Goal: Information Seeking & Learning: Learn about a topic

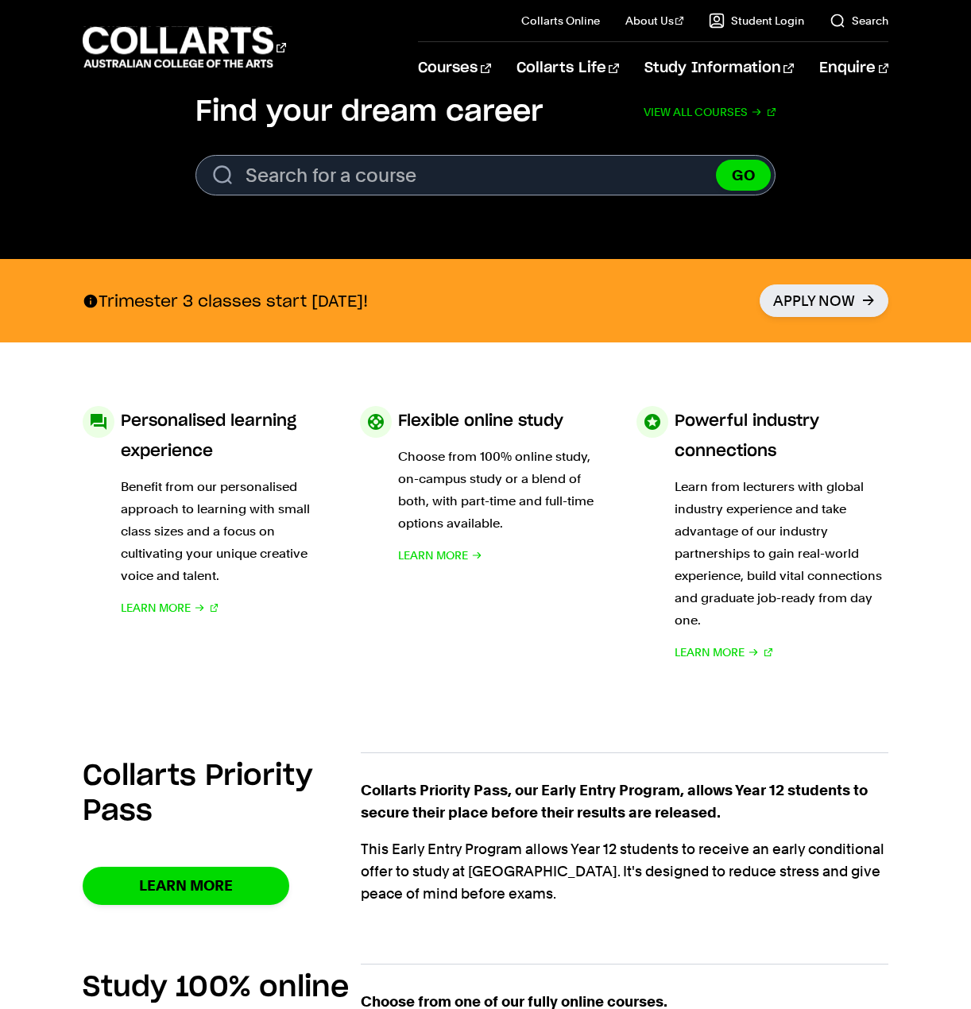
scroll to position [556, 0]
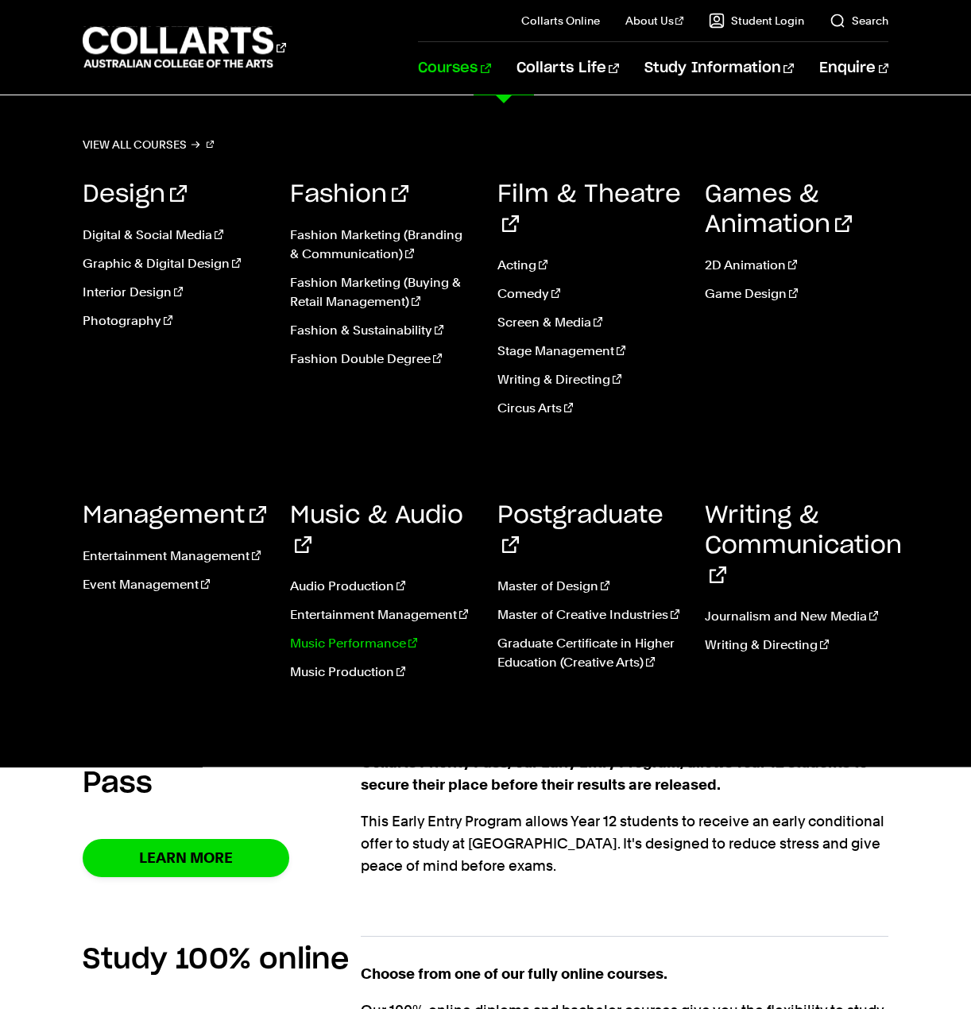
click at [347, 634] on link "Music Performance" at bounding box center [382, 643] width 184 height 19
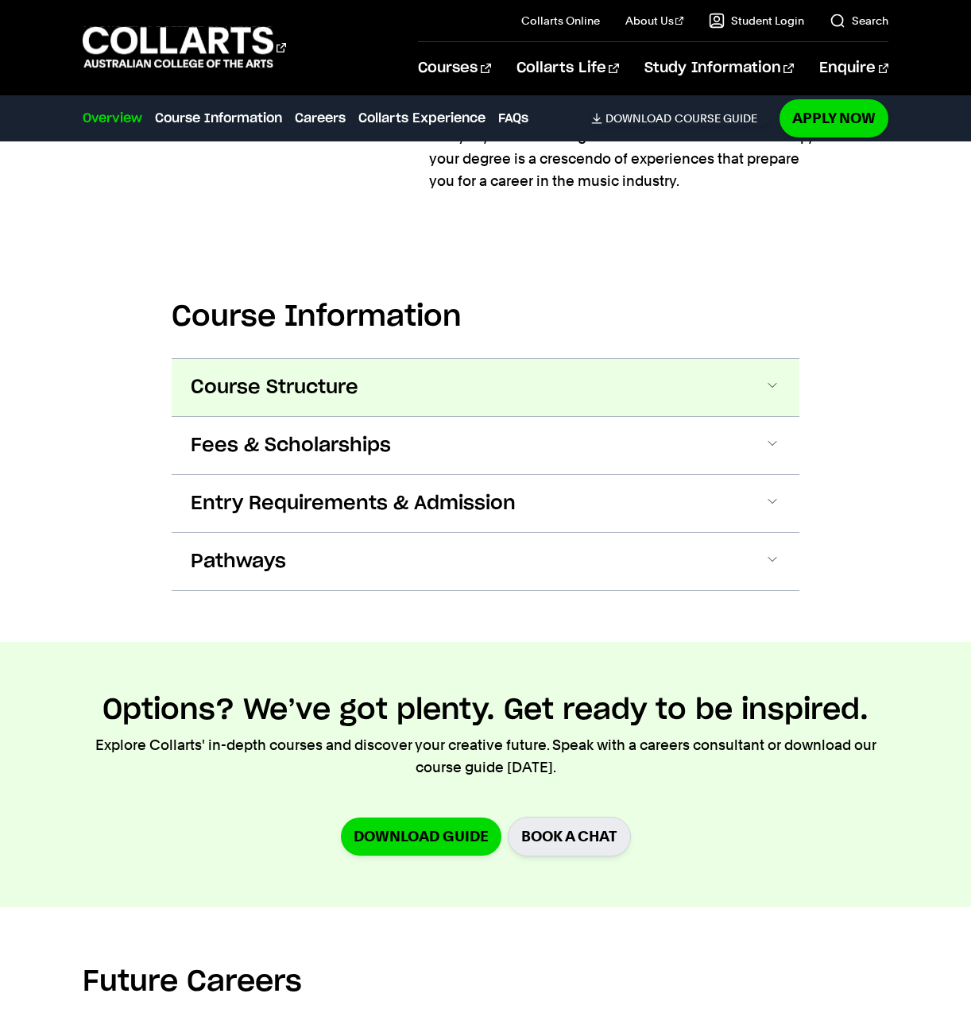
scroll to position [1430, 0]
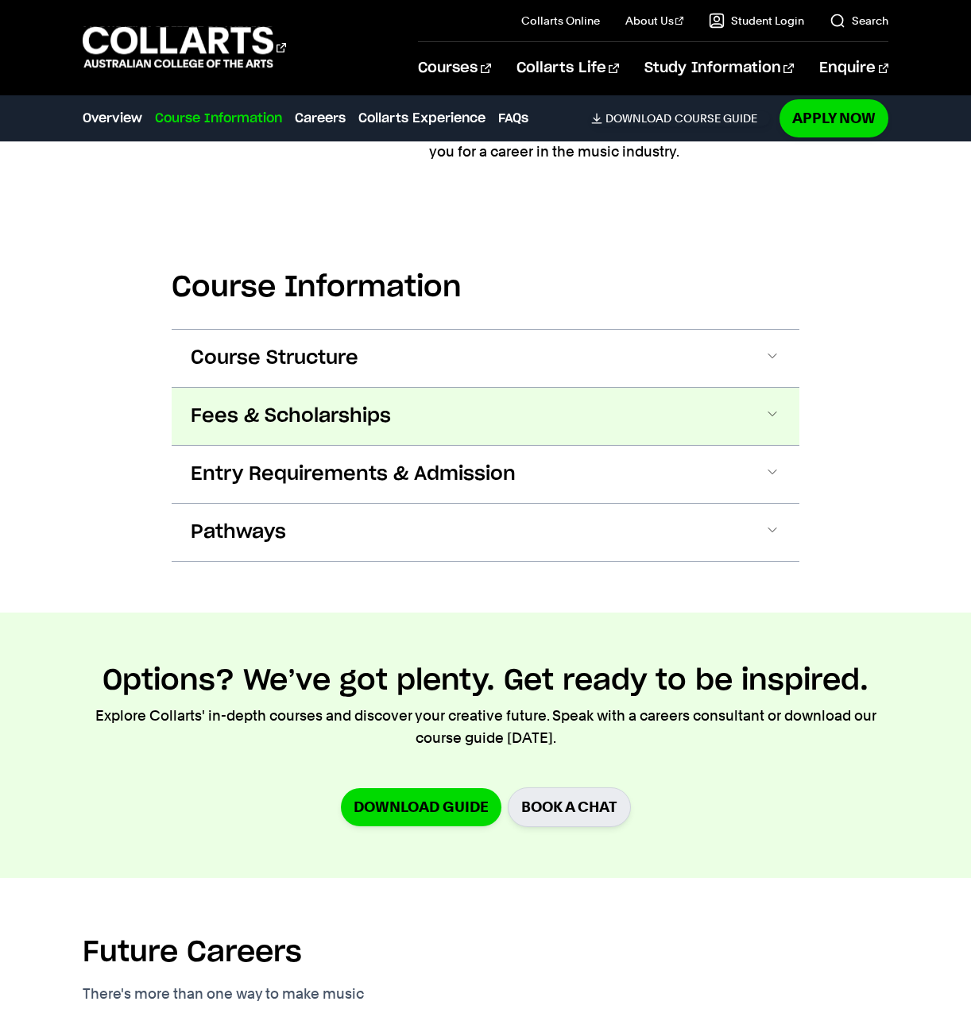
click at [272, 404] on span "Fees & Scholarships" at bounding box center [291, 416] width 200 height 25
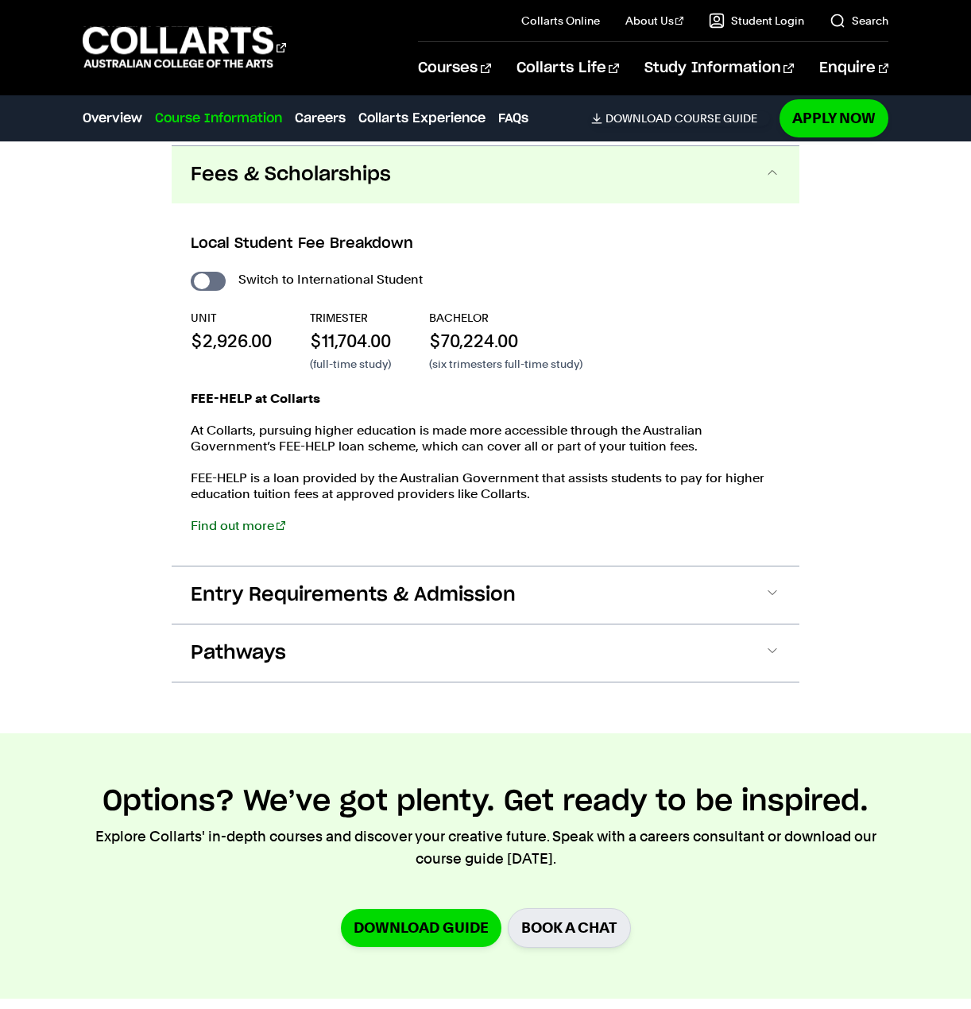
scroll to position [1675, 0]
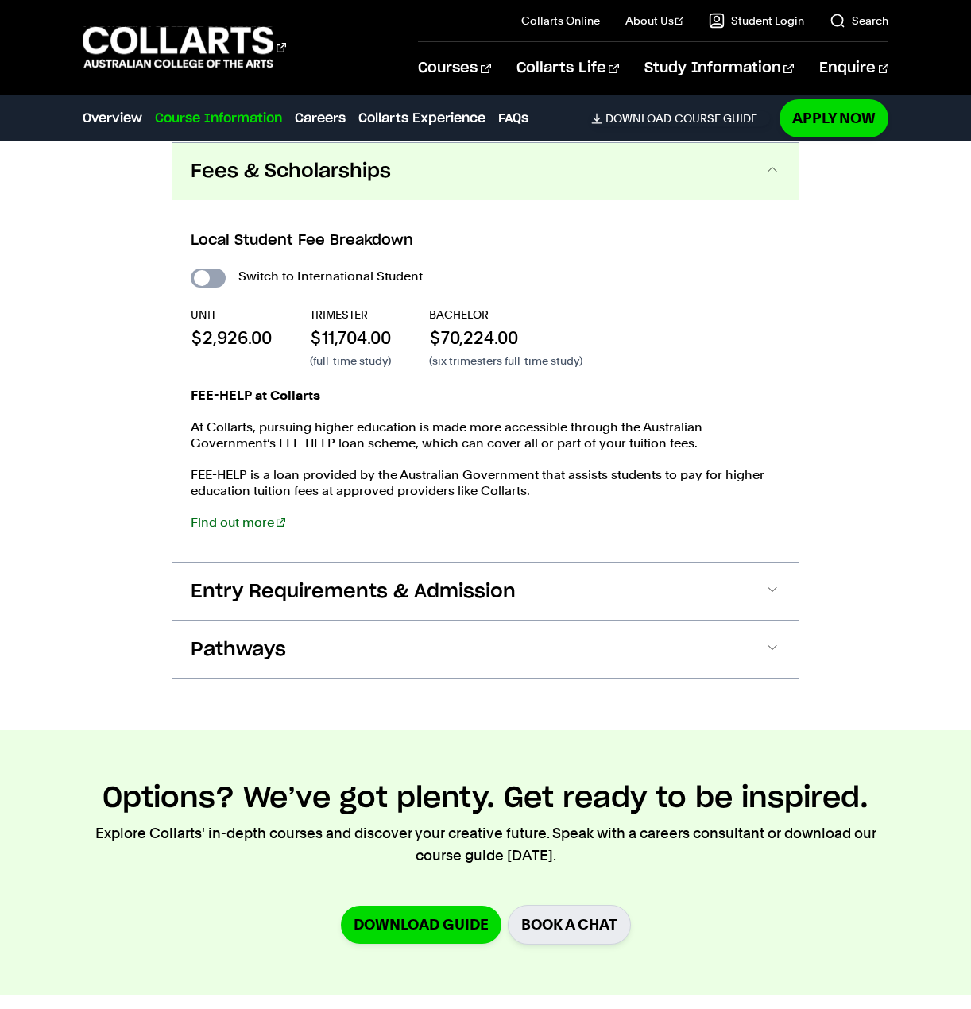
click at [204, 271] on input "International Student" at bounding box center [208, 278] width 35 height 19
checkbox input "true"
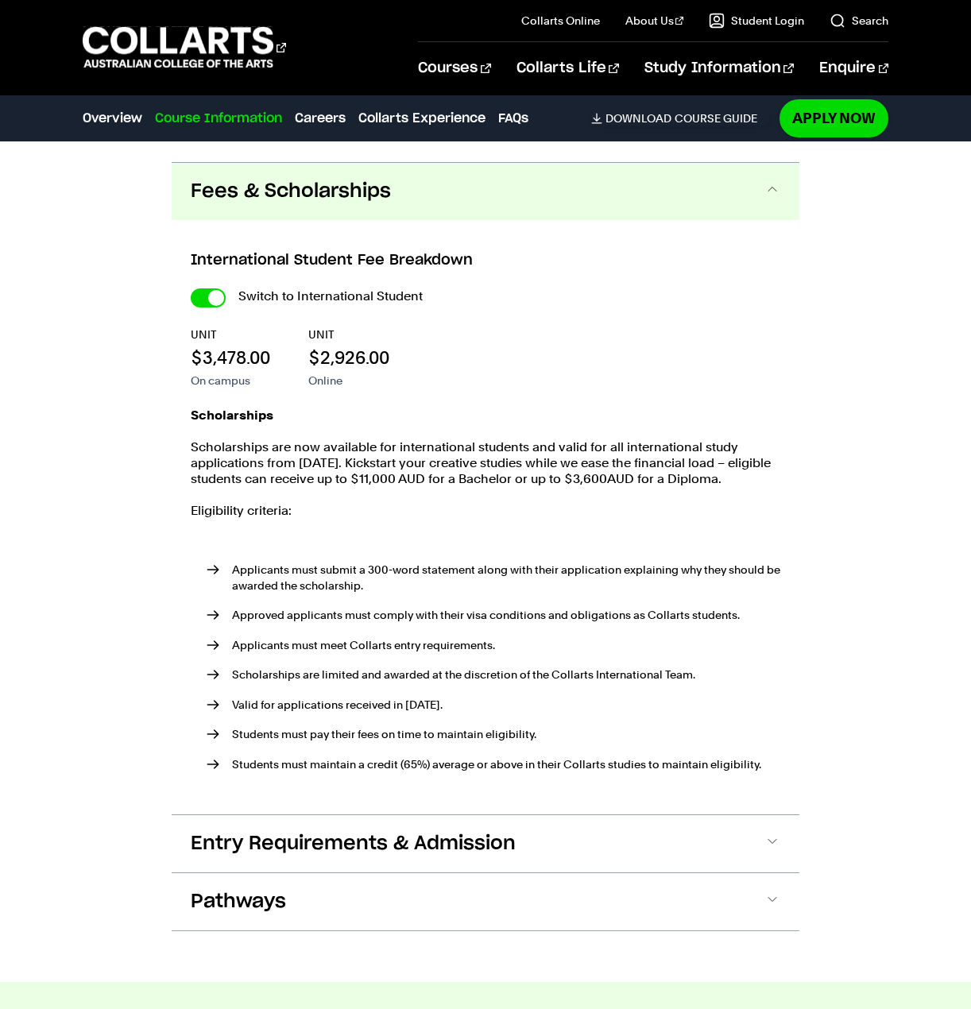
scroll to position [1621, 0]
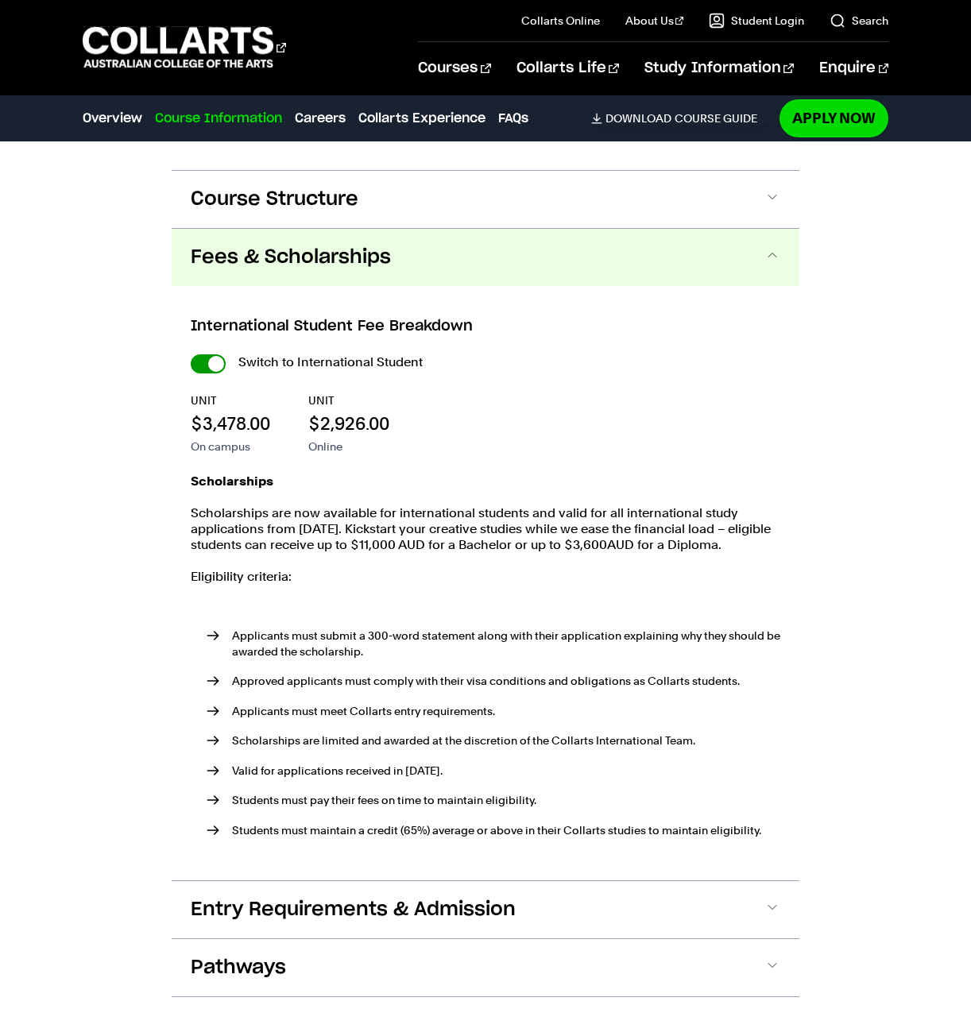
click at [208, 362] on input "International Student" at bounding box center [208, 363] width 35 height 19
checkbox input "false"
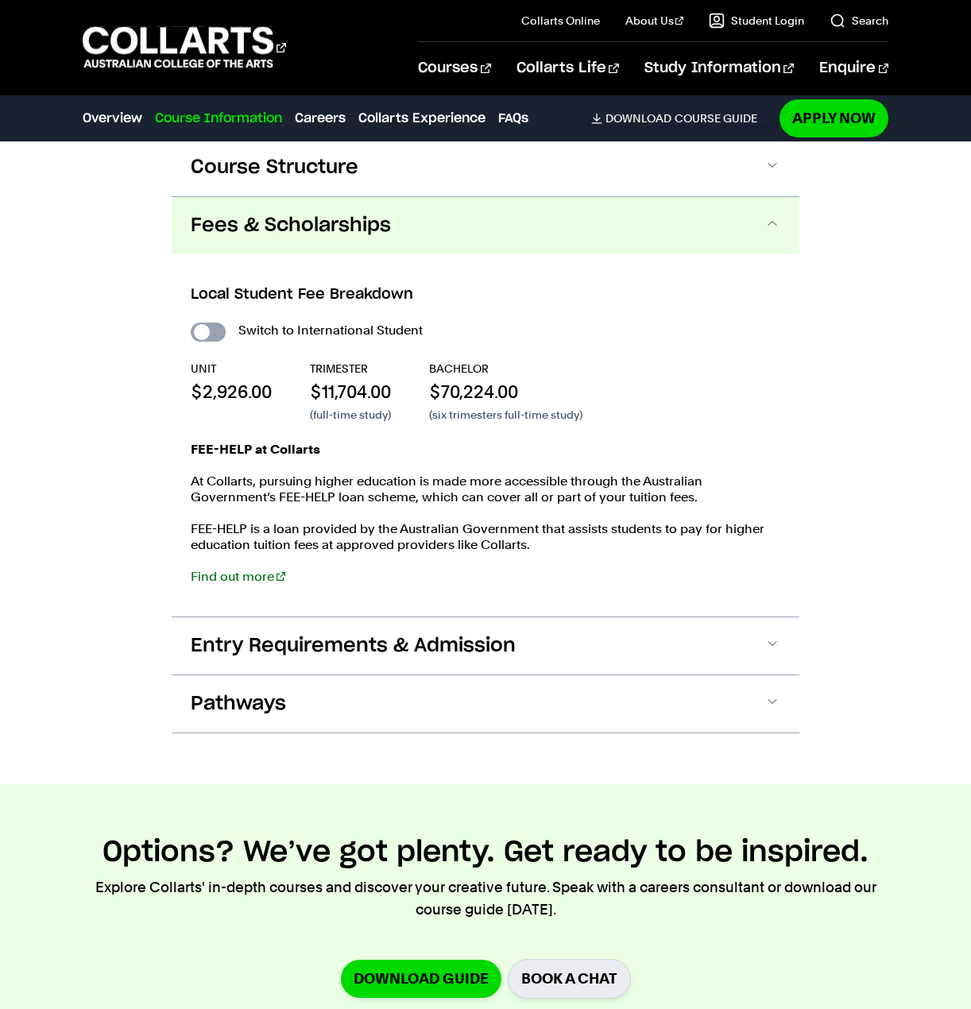
click at [203, 339] on input "International Student" at bounding box center [208, 332] width 35 height 19
checkbox input "true"
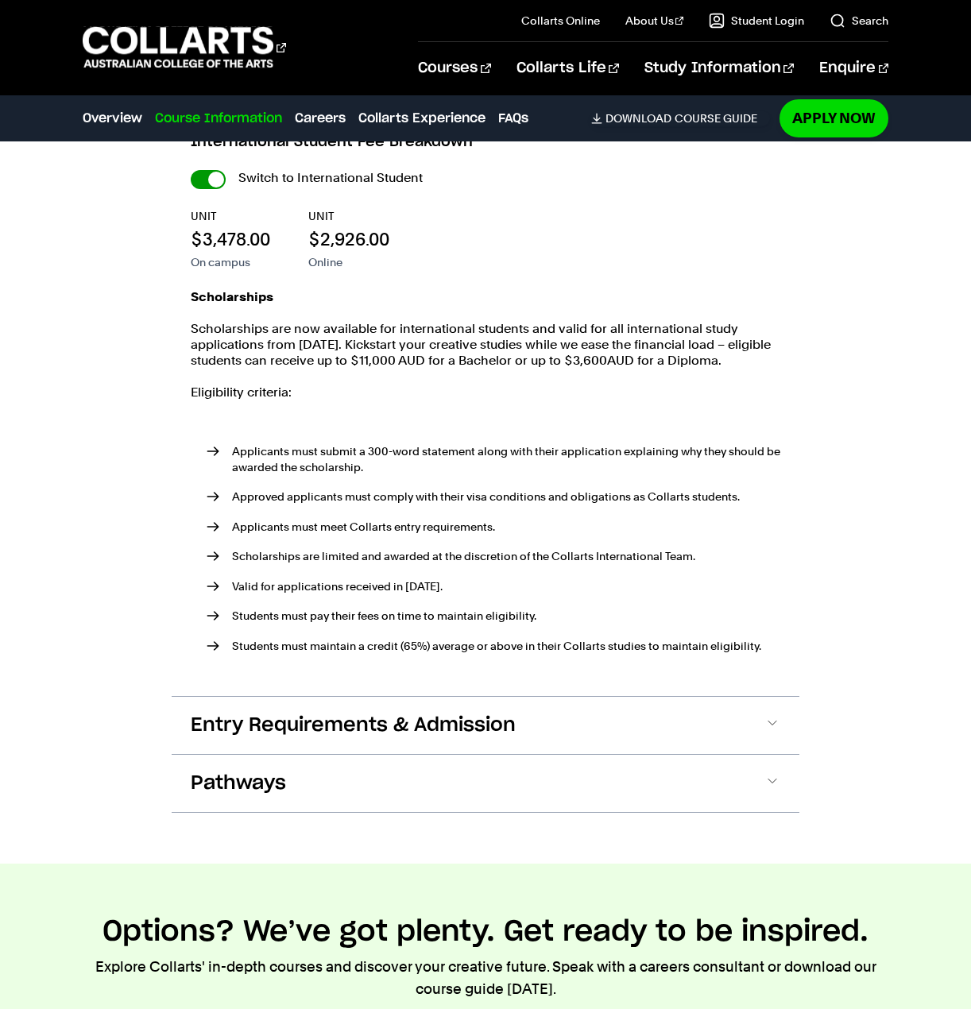
click at [207, 178] on input "International Student" at bounding box center [208, 179] width 35 height 19
checkbox input "false"
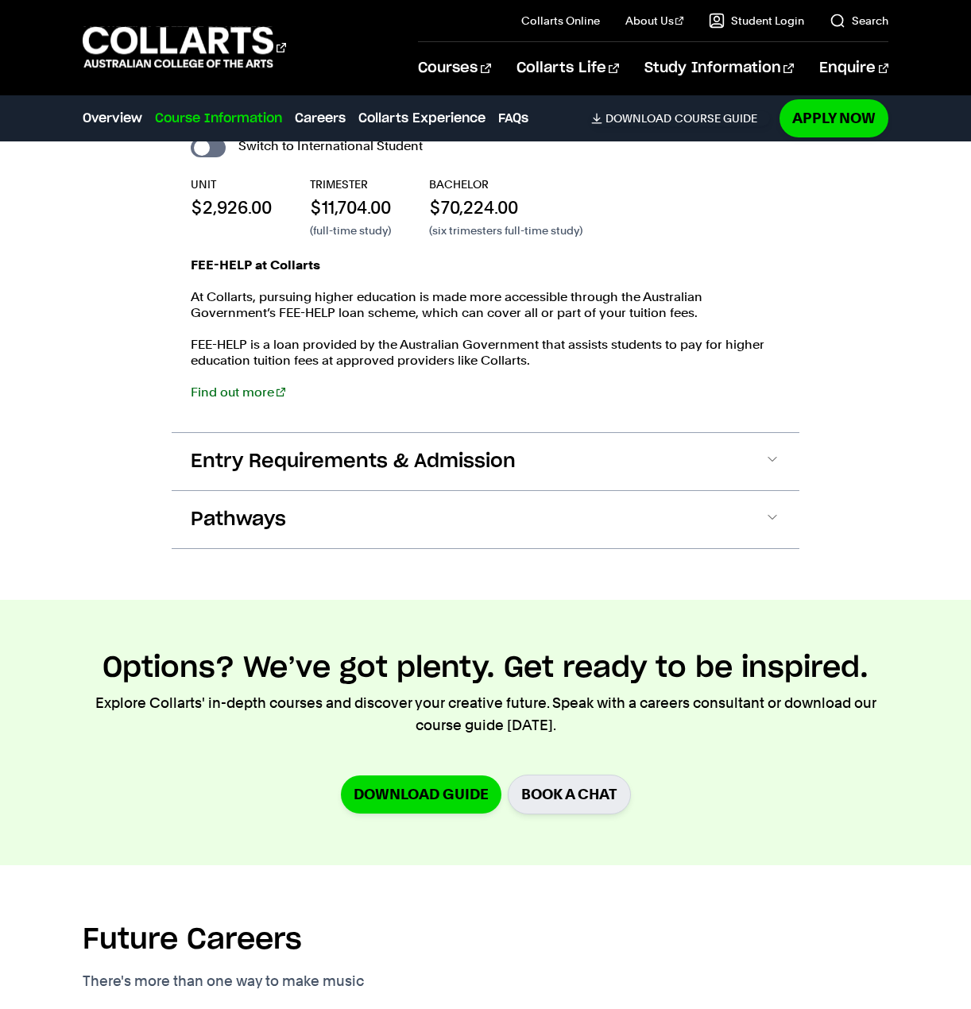
scroll to position [1541, 0]
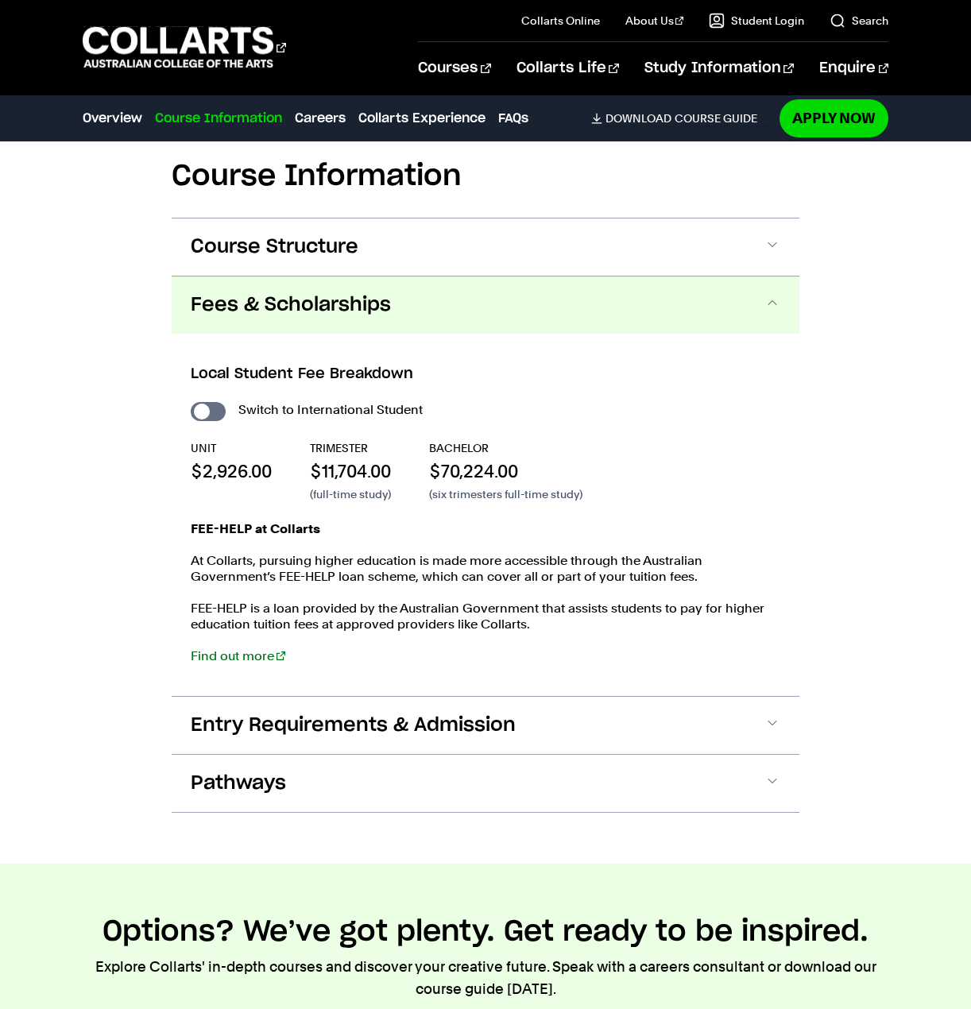
click at [872, 412] on div "Course Information Course Structure Bachelor of Music Performance The Bachelor …" at bounding box center [485, 474] width 971 height 779
click at [868, 401] on div "Course Information Course Structure Bachelor of Music Performance The Bachelor …" at bounding box center [485, 474] width 971 height 779
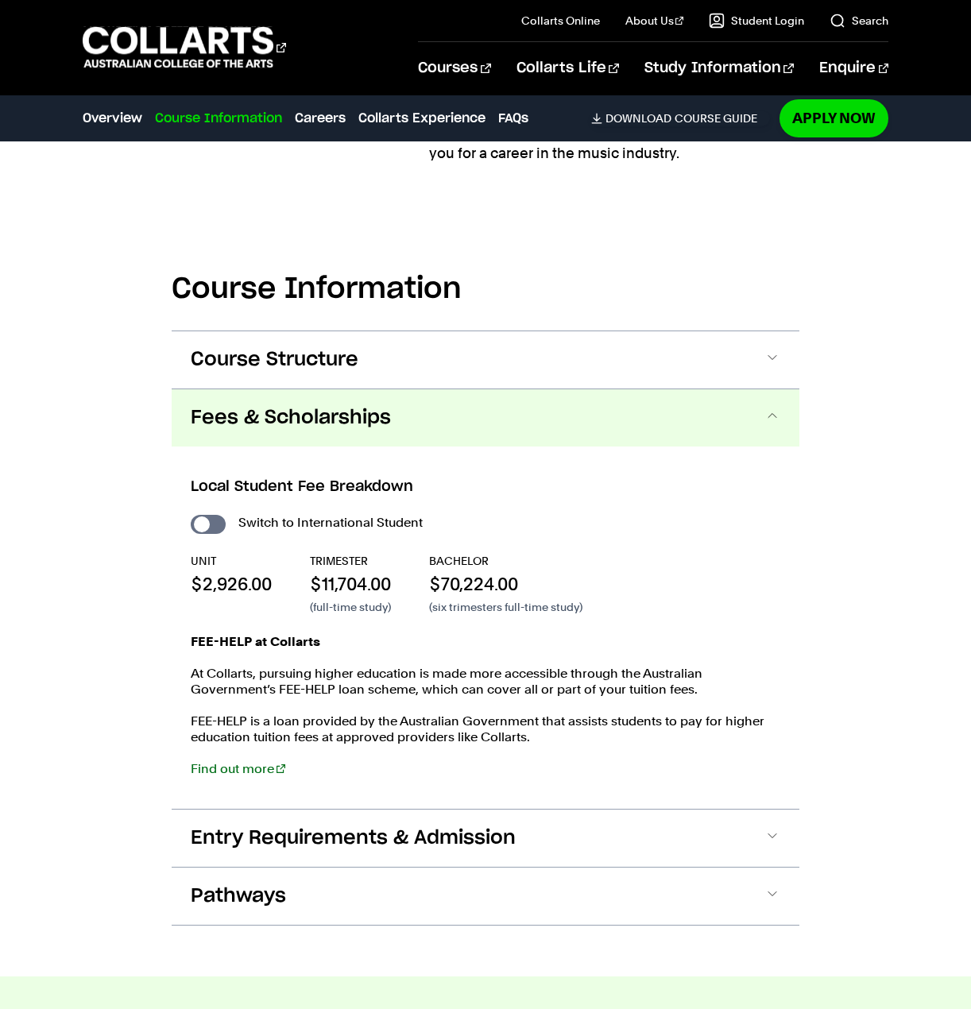
scroll to position [1382, 0]
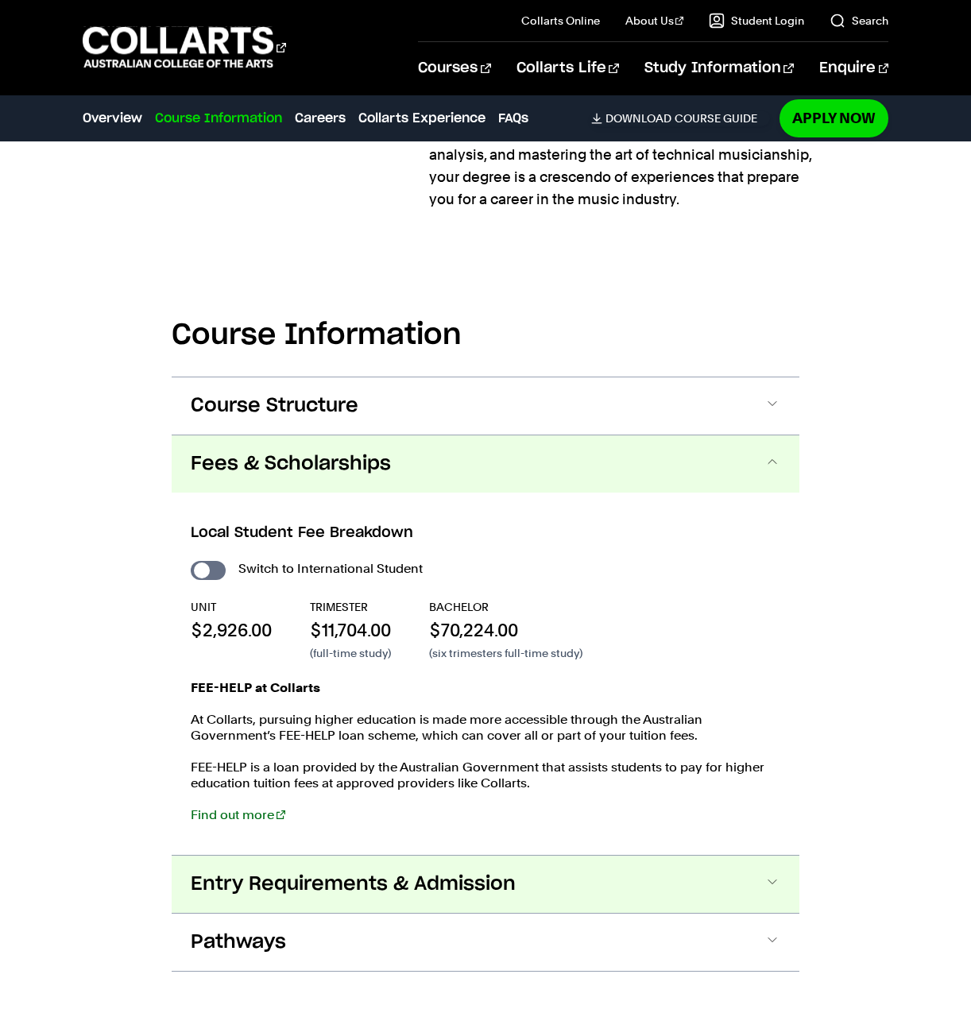
click at [260, 887] on span "Entry Requirements & Admission" at bounding box center [353, 883] width 325 height 25
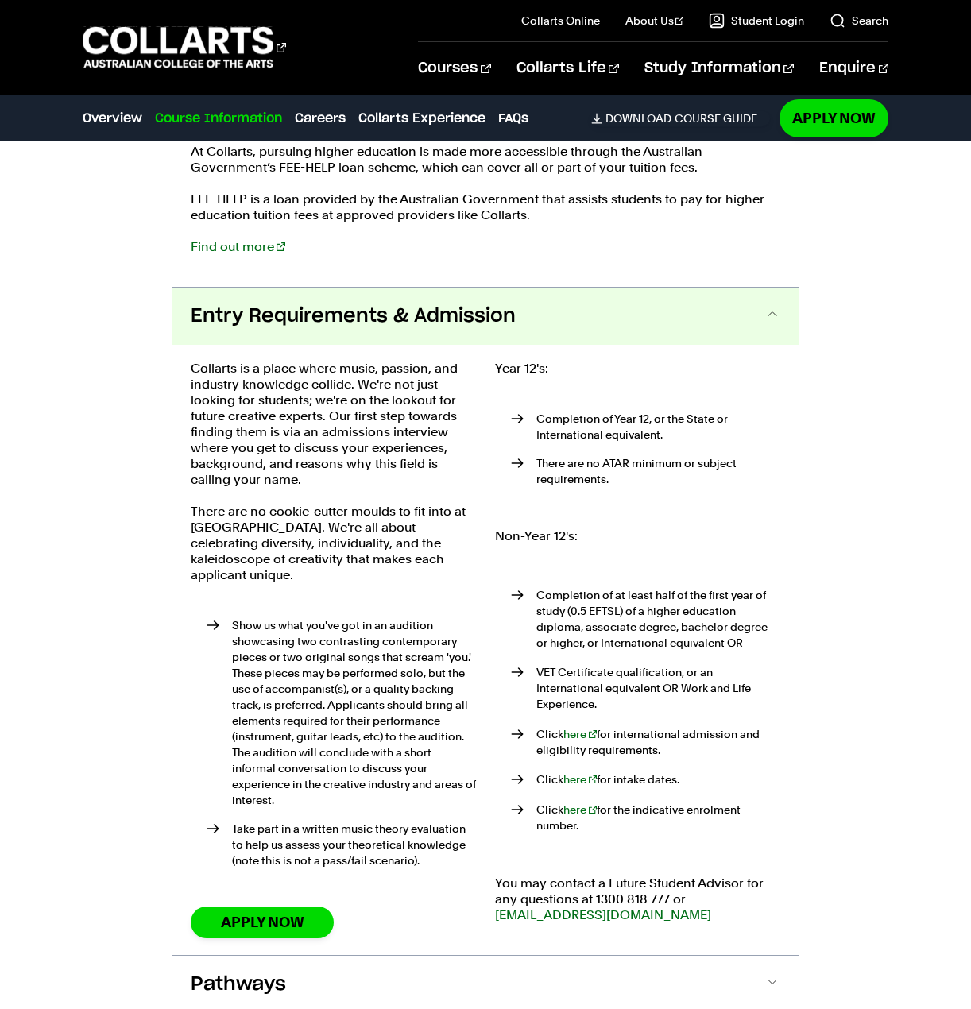
scroll to position [1698, 0]
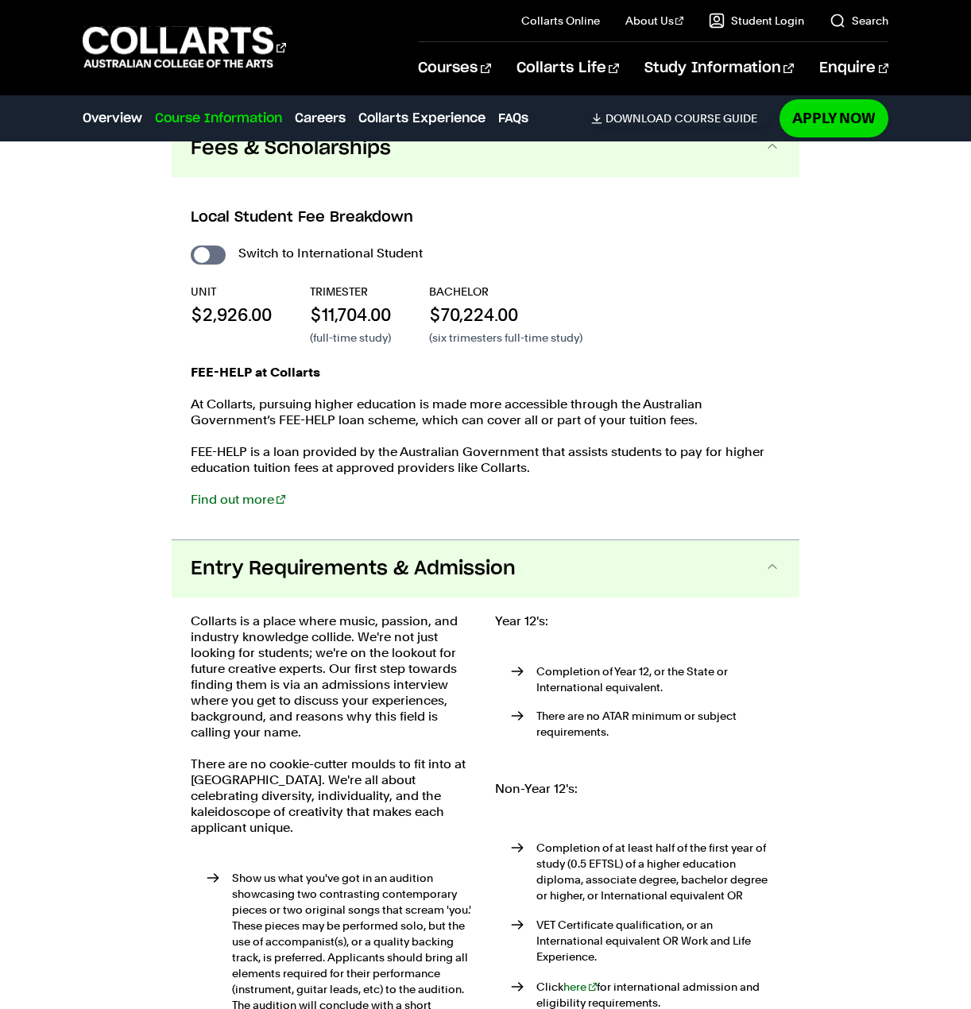
click at [266, 584] on button "Entry Requirements & Admission" at bounding box center [486, 568] width 628 height 57
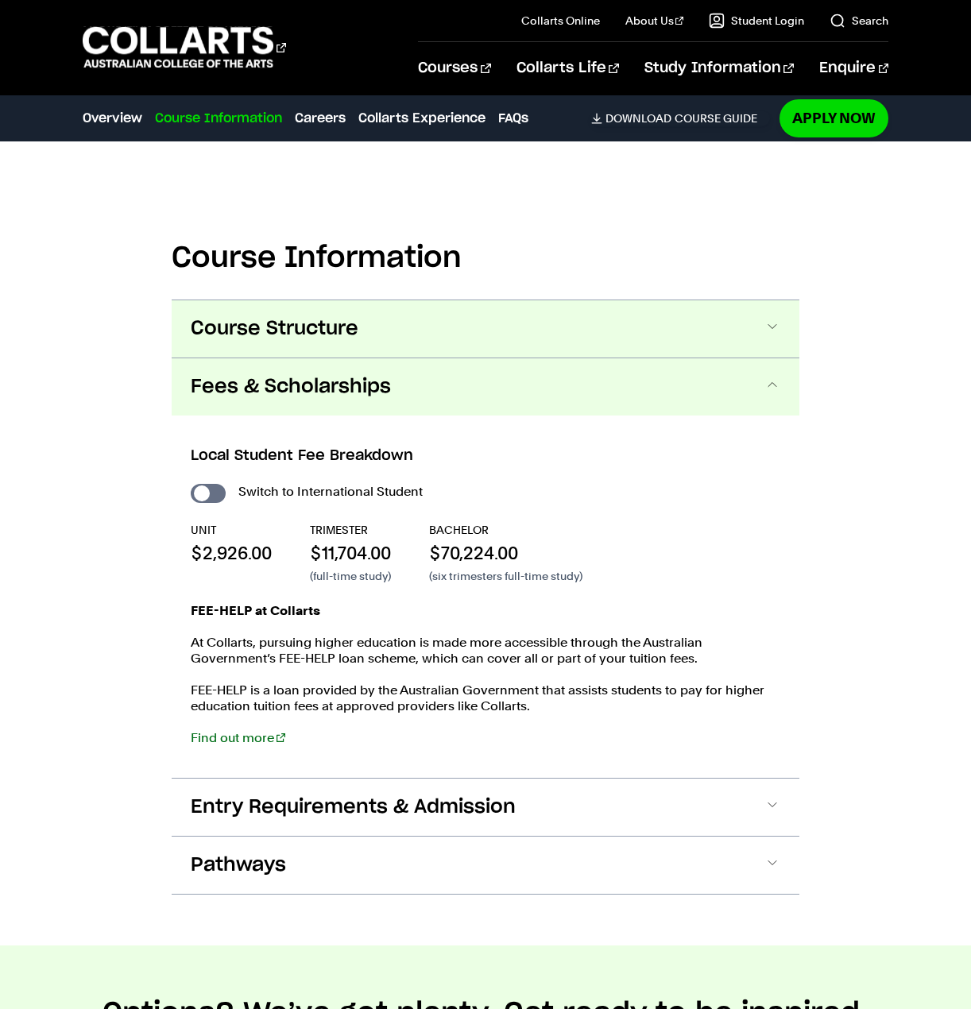
click at [265, 319] on span "Course Structure" at bounding box center [275, 328] width 168 height 25
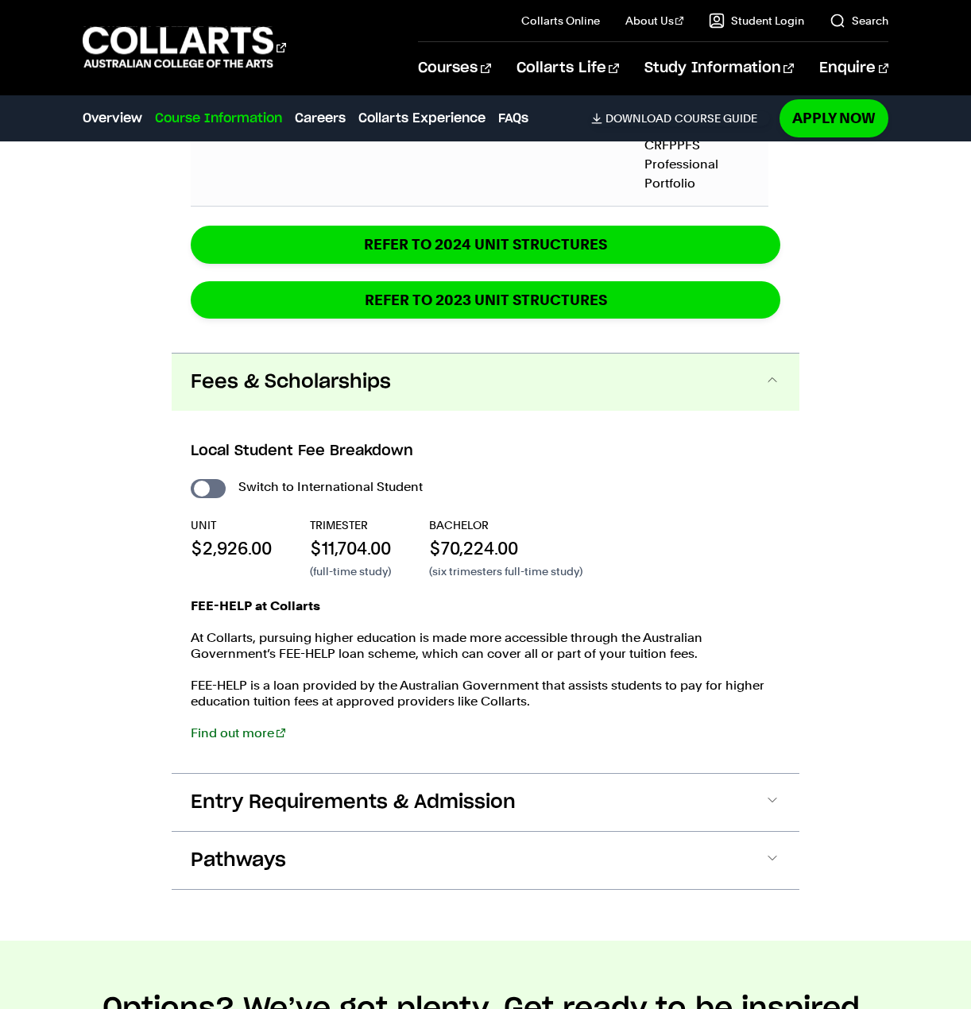
scroll to position [2729, 0]
